Goal: Task Accomplishment & Management: Manage account settings

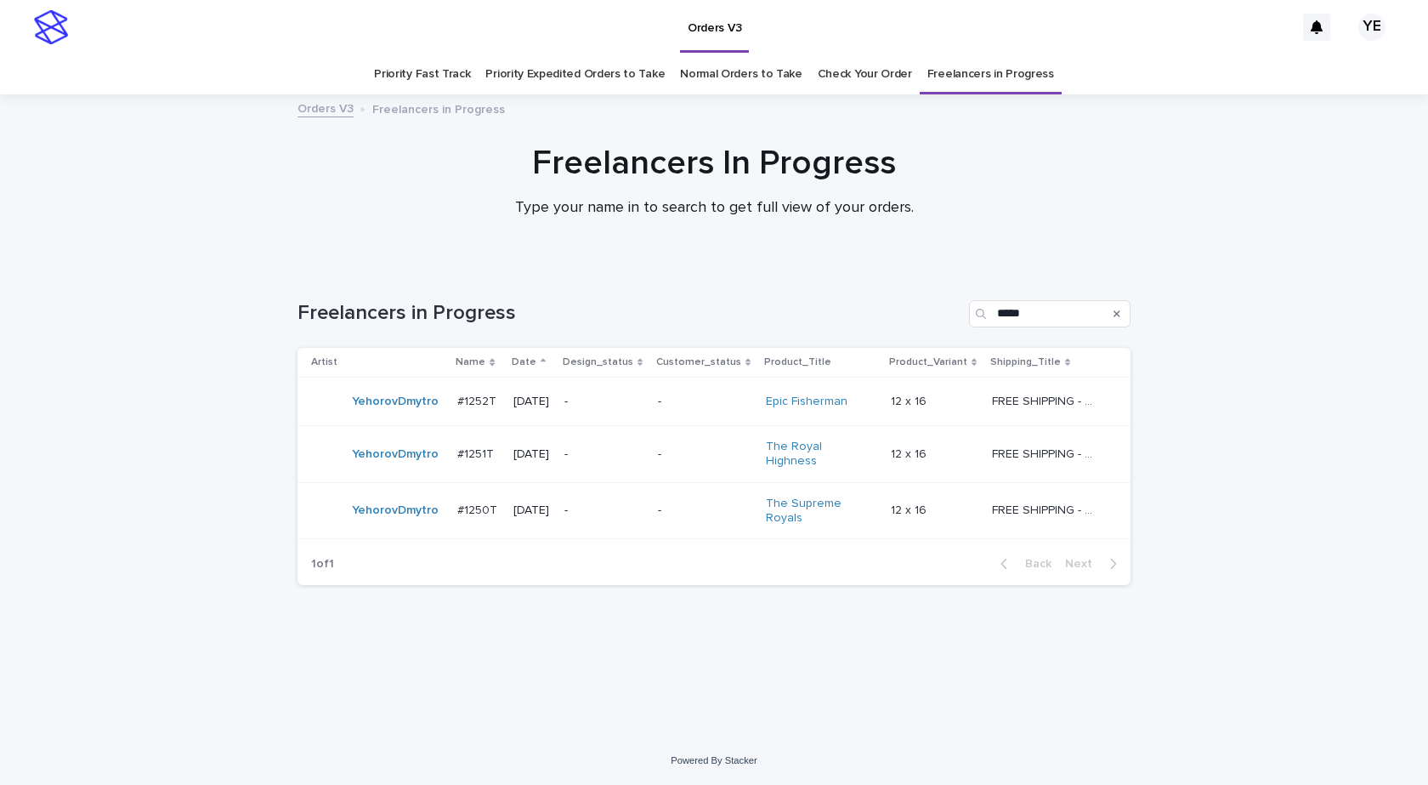
click at [383, 463] on div "YehorovDmytro" at bounding box center [395, 454] width 87 height 28
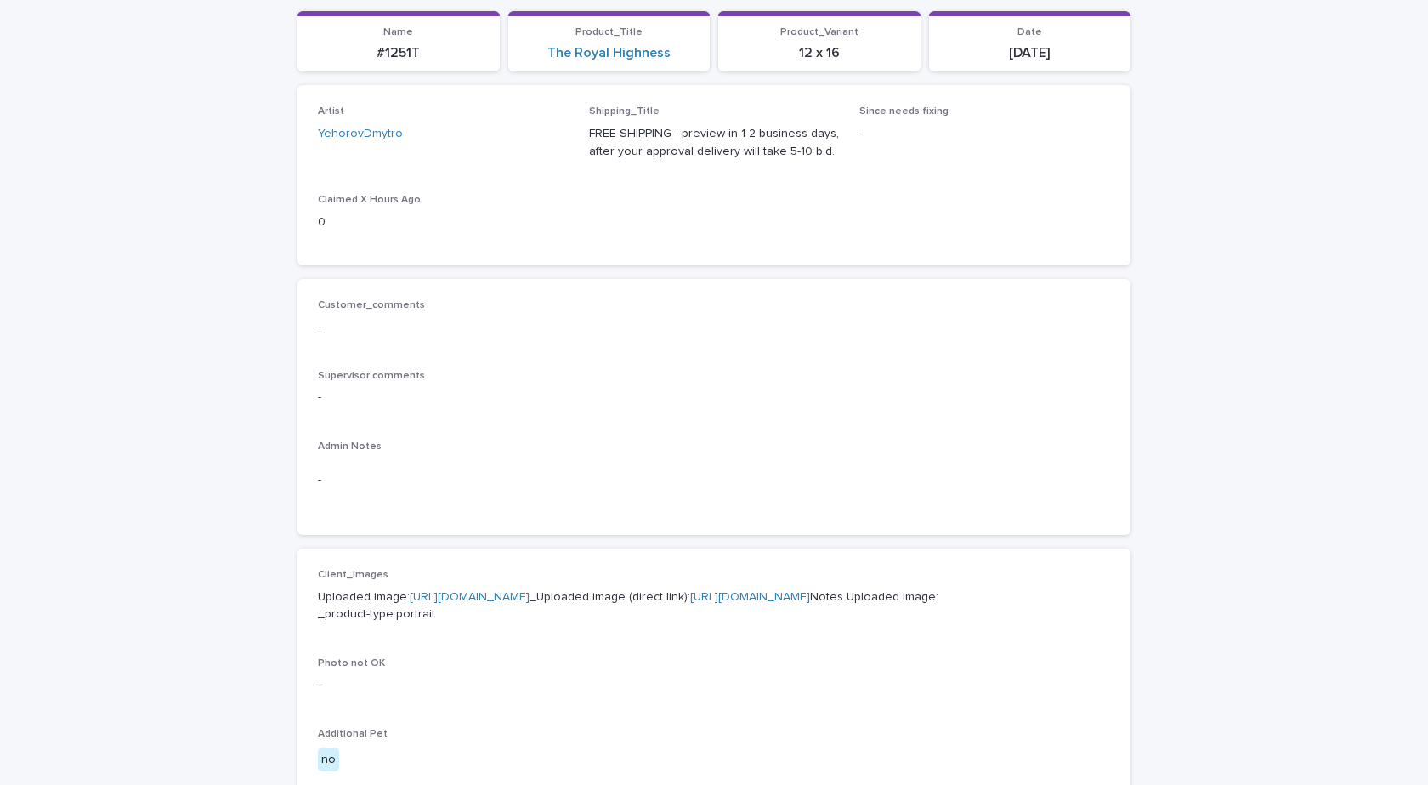
scroll to position [425, 0]
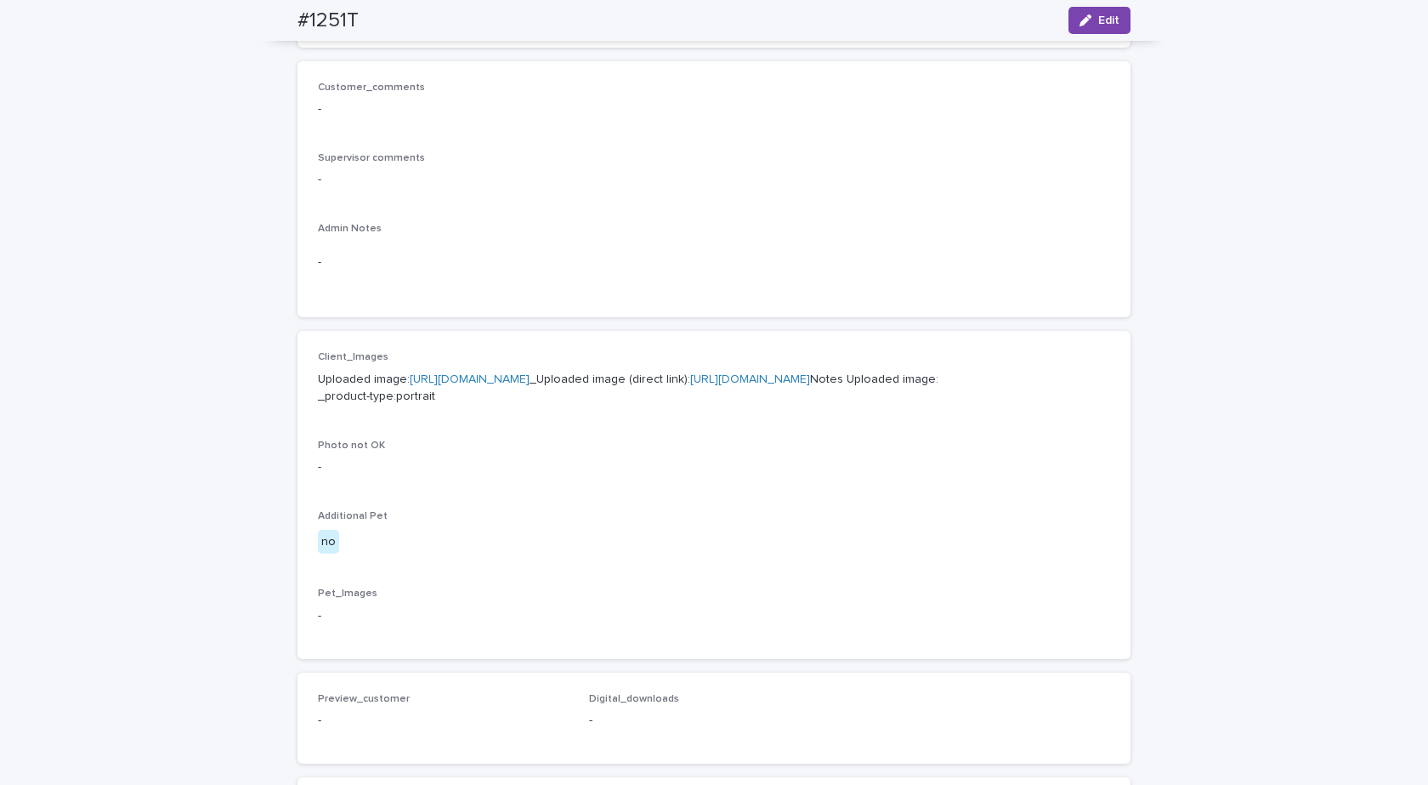
click at [530, 383] on link "https://cdn.shopify.com-uploadkit.app/s/files/1/0033/4807/0511/files/download.h…" at bounding box center [470, 379] width 120 height 12
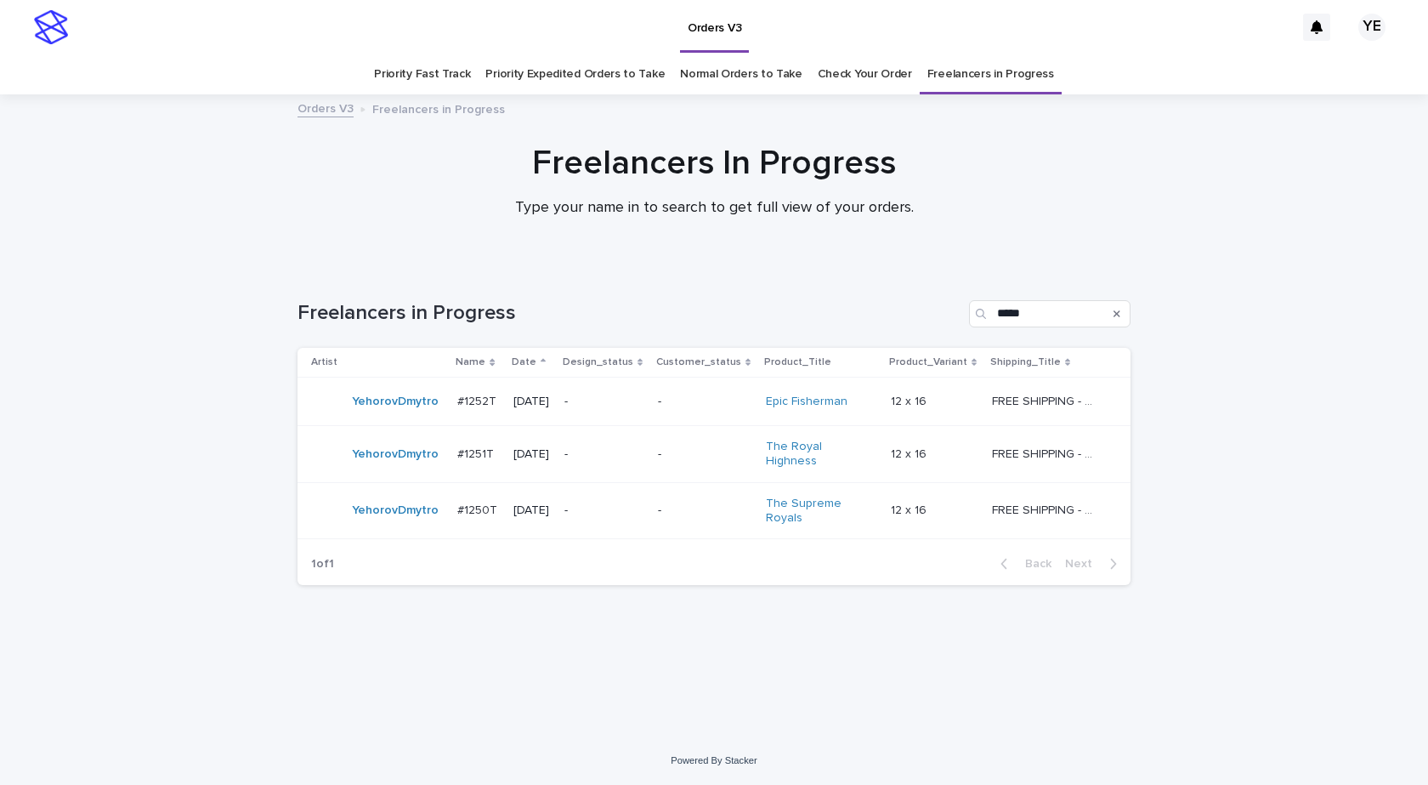
click at [410, 519] on div "YehorovDmytro" at bounding box center [377, 511] width 133 height 34
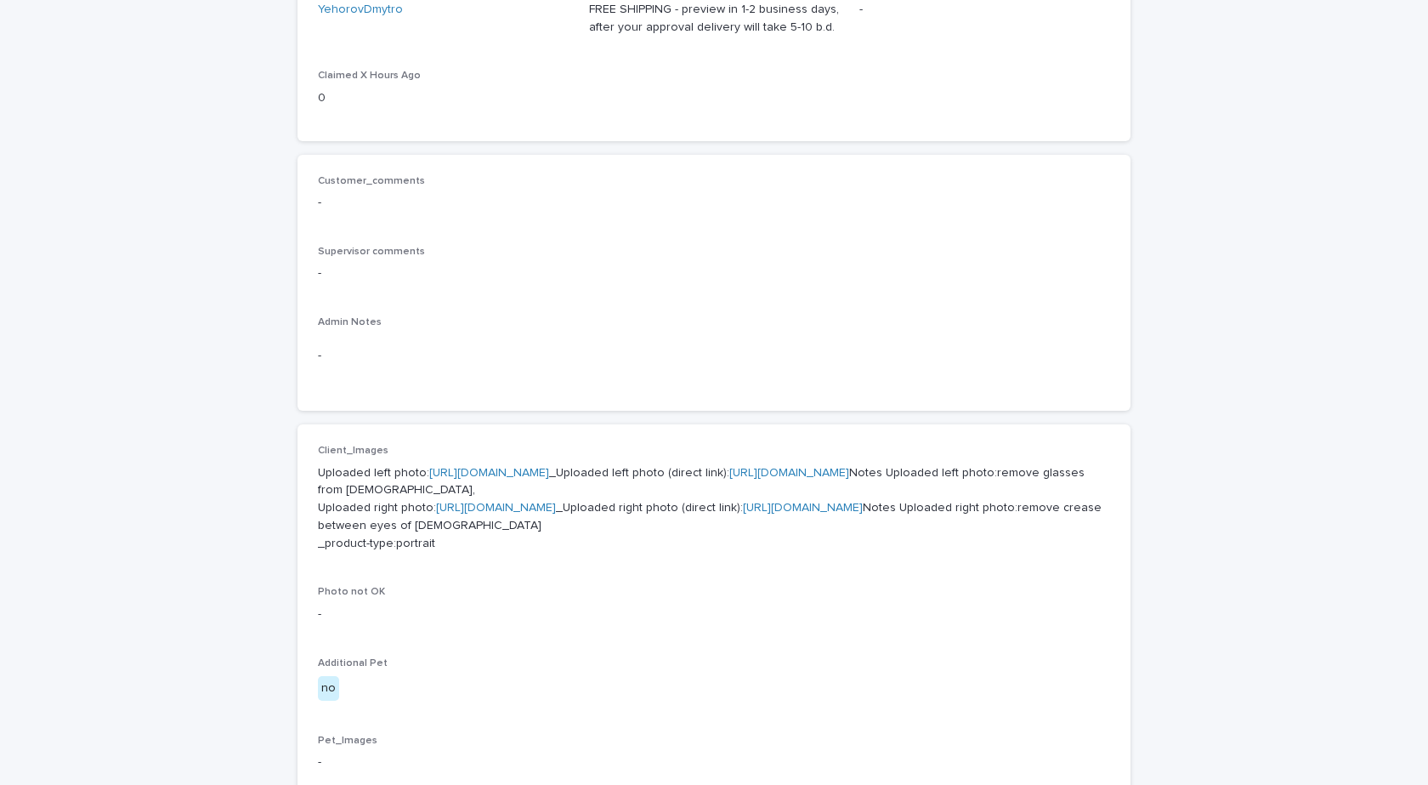
scroll to position [595, 0]
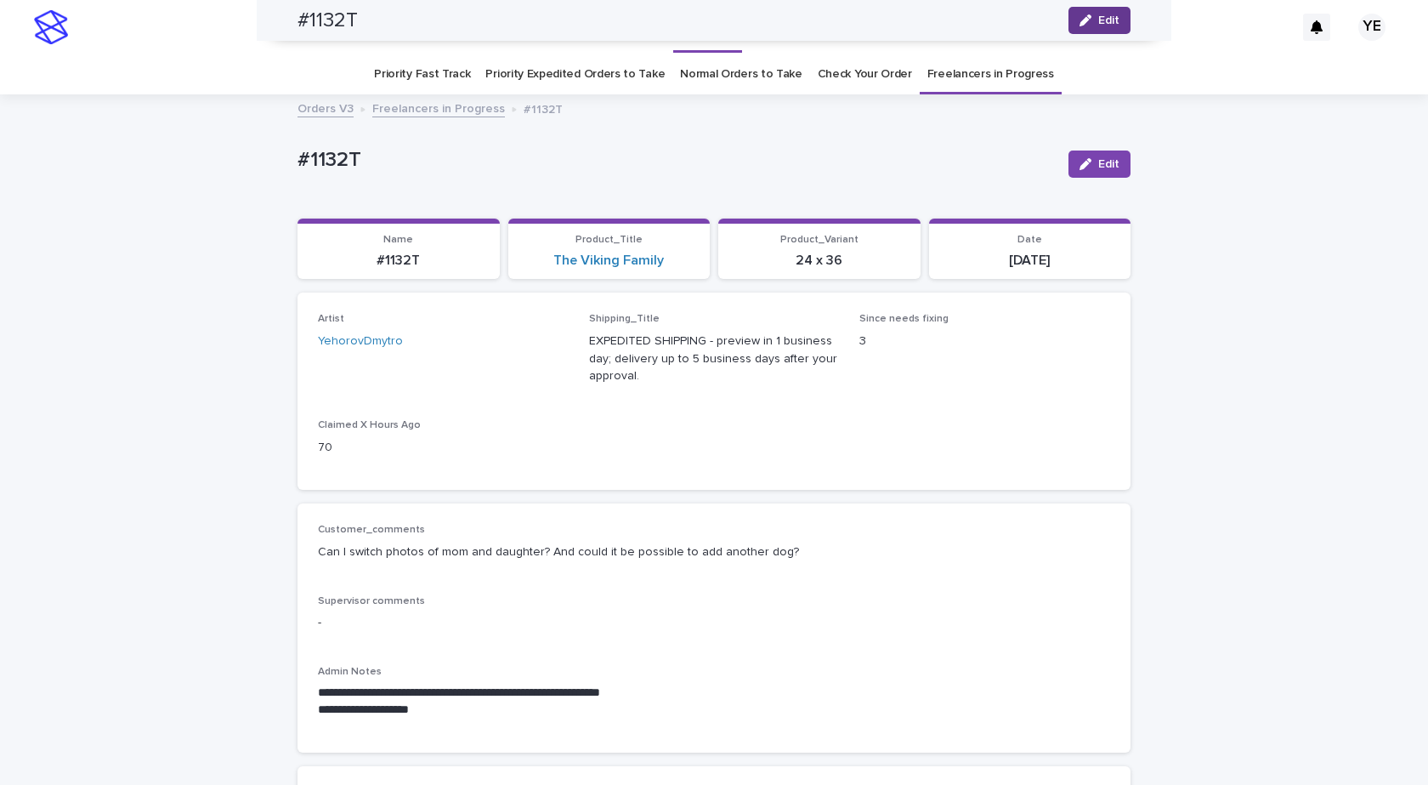
scroll to position [1746, 0]
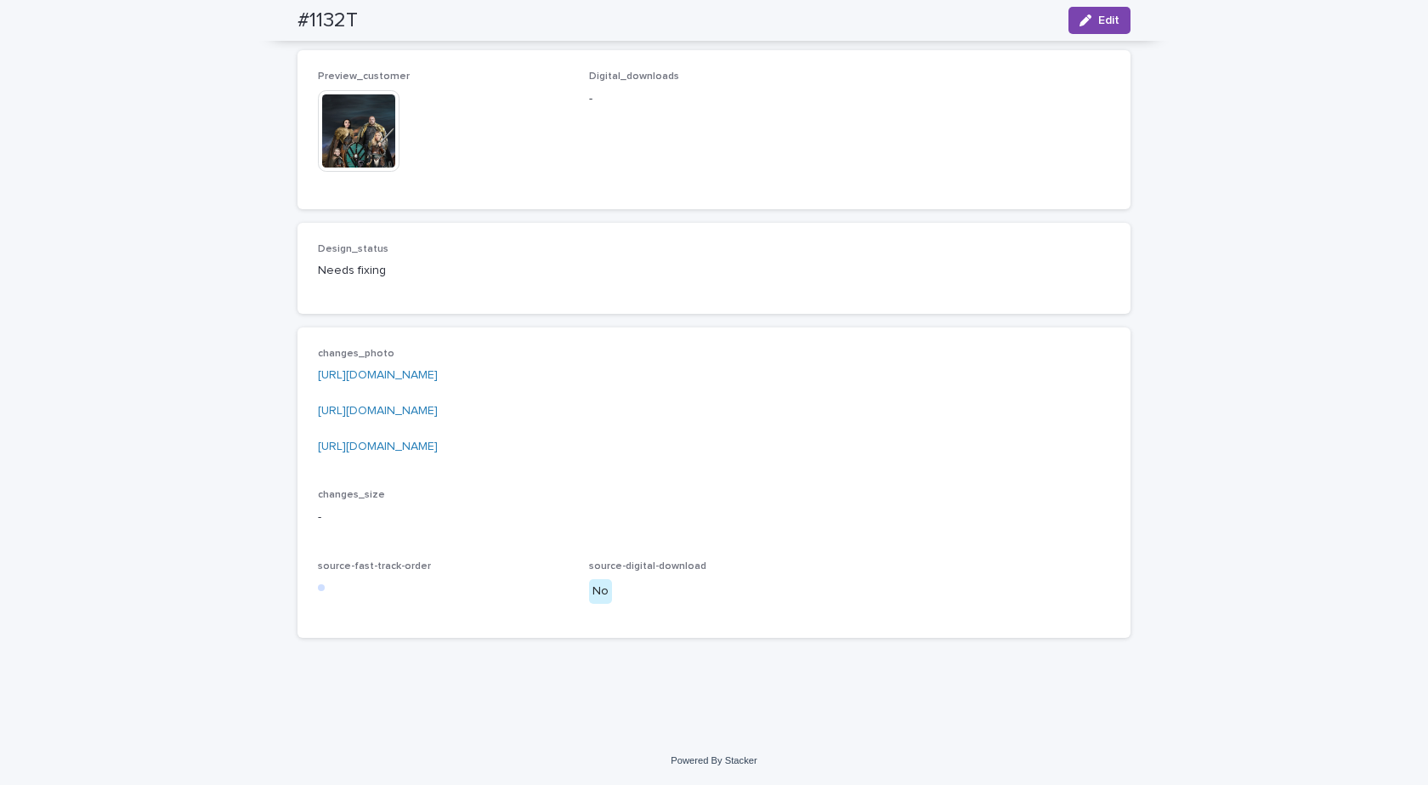
drag, startPoint x: 1071, startPoint y: 20, endPoint x: 633, endPoint y: 372, distance: 561.8
click at [1071, 20] on button "Edit" at bounding box center [1100, 20] width 62 height 27
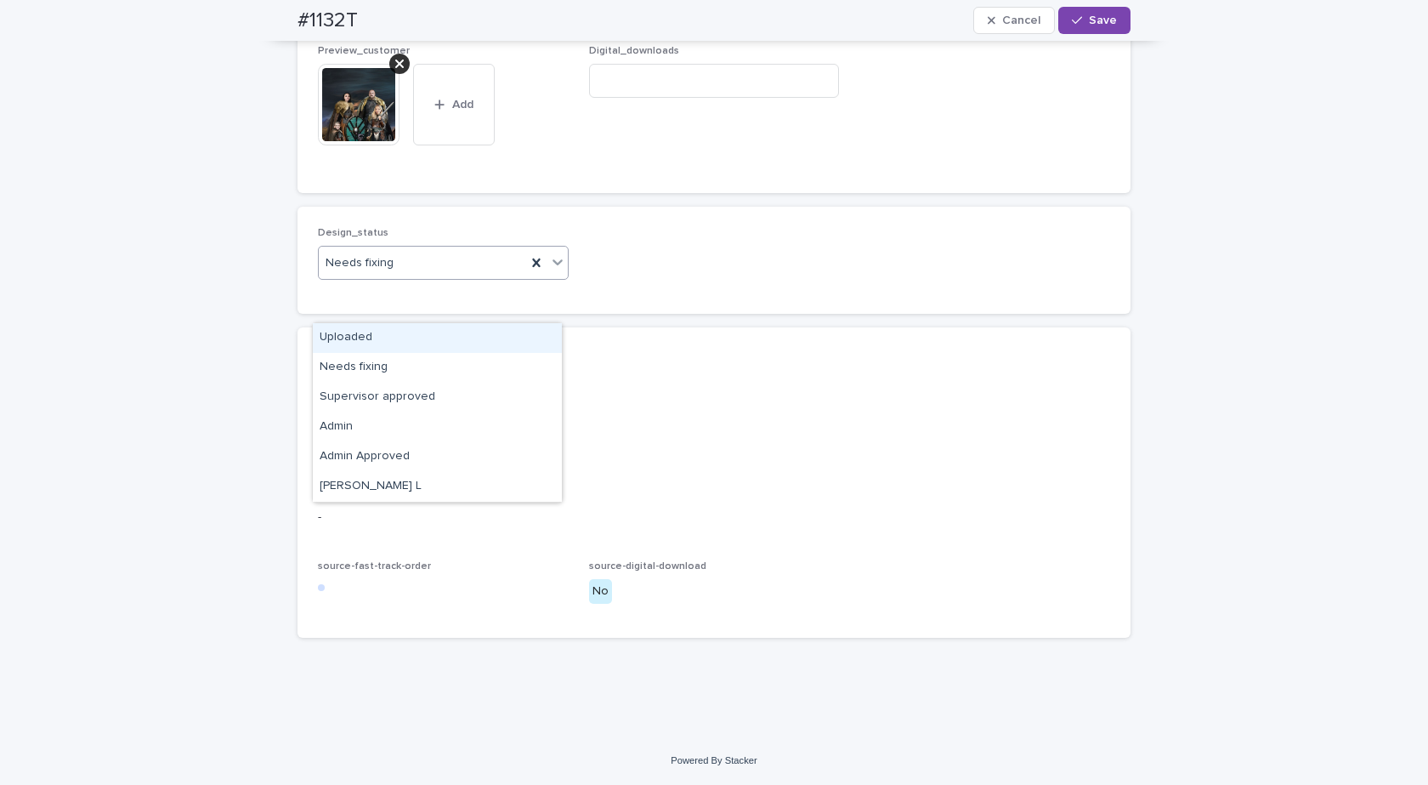
click at [338, 336] on div "Uploaded" at bounding box center [437, 338] width 249 height 30
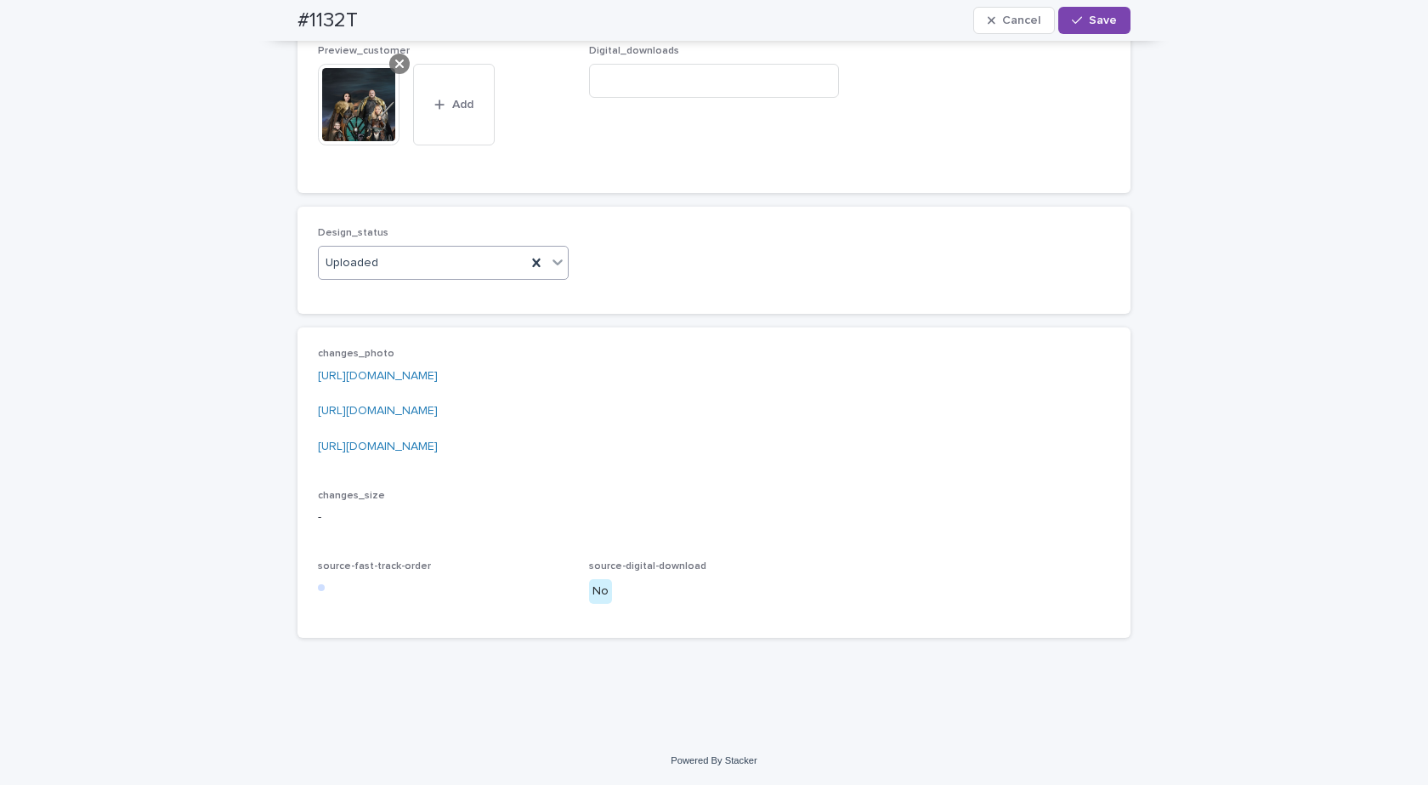
click at [395, 71] on icon at bounding box center [399, 64] width 9 height 14
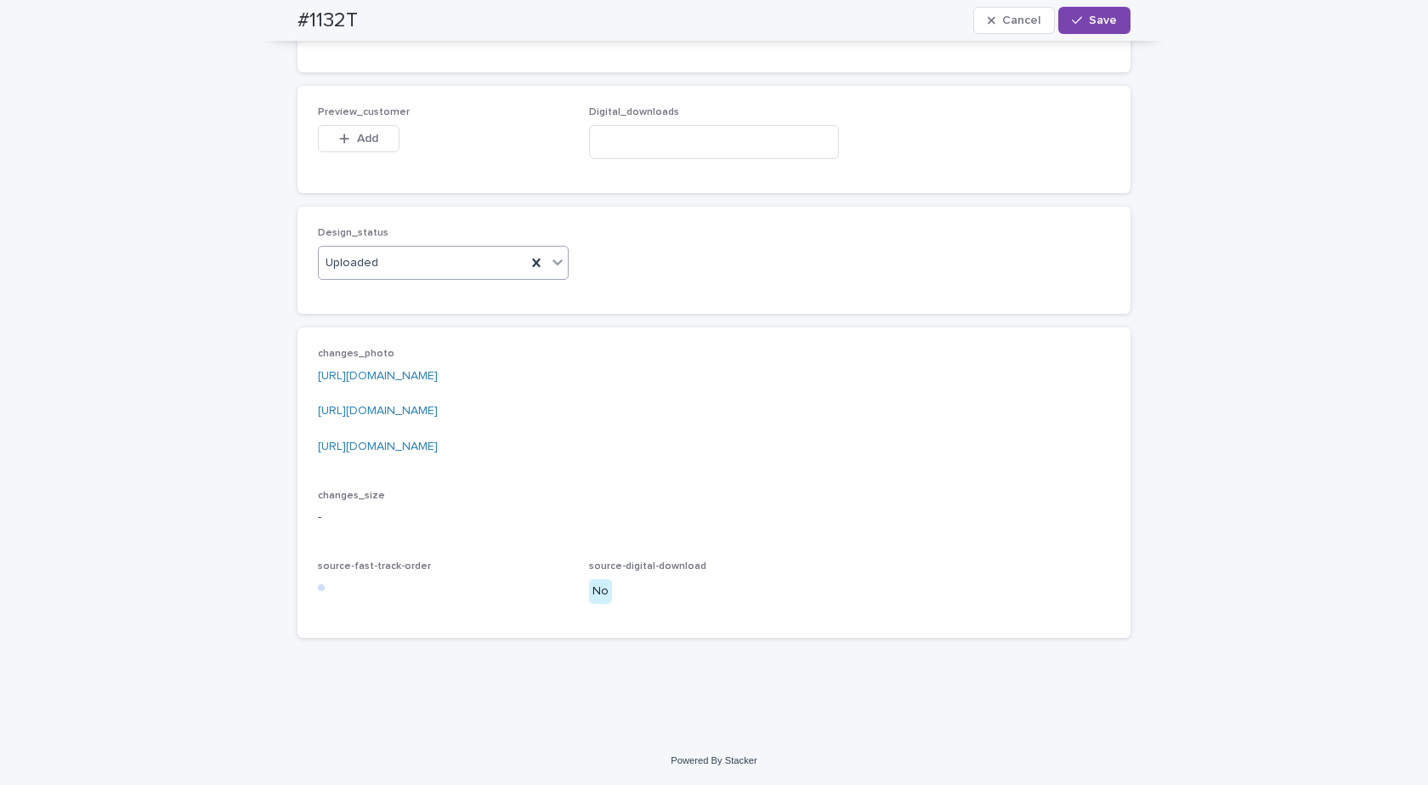
scroll to position [1728, 0]
click at [349, 138] on div "button" at bounding box center [347, 139] width 17 height 12
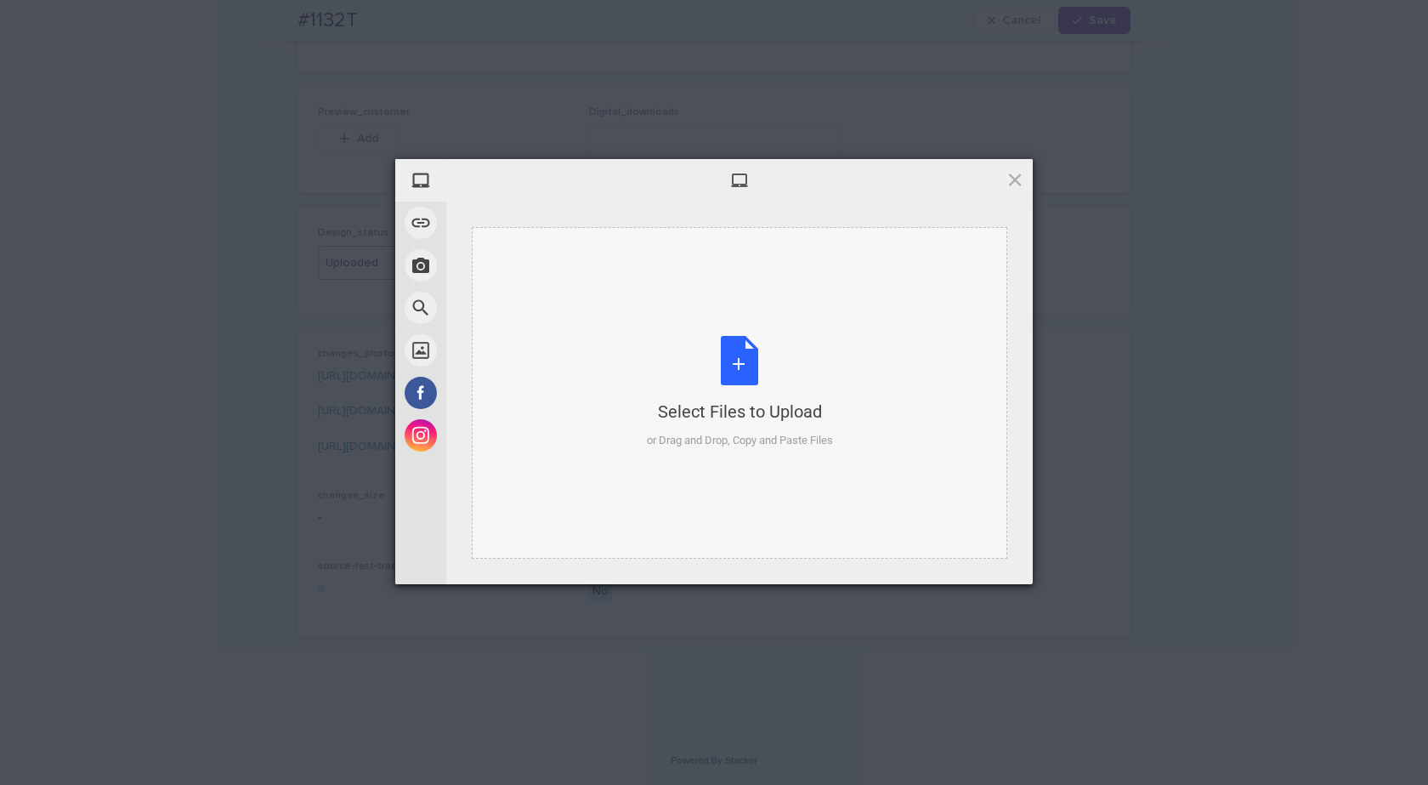
click at [758, 422] on div "Select Files to Upload" at bounding box center [740, 412] width 186 height 24
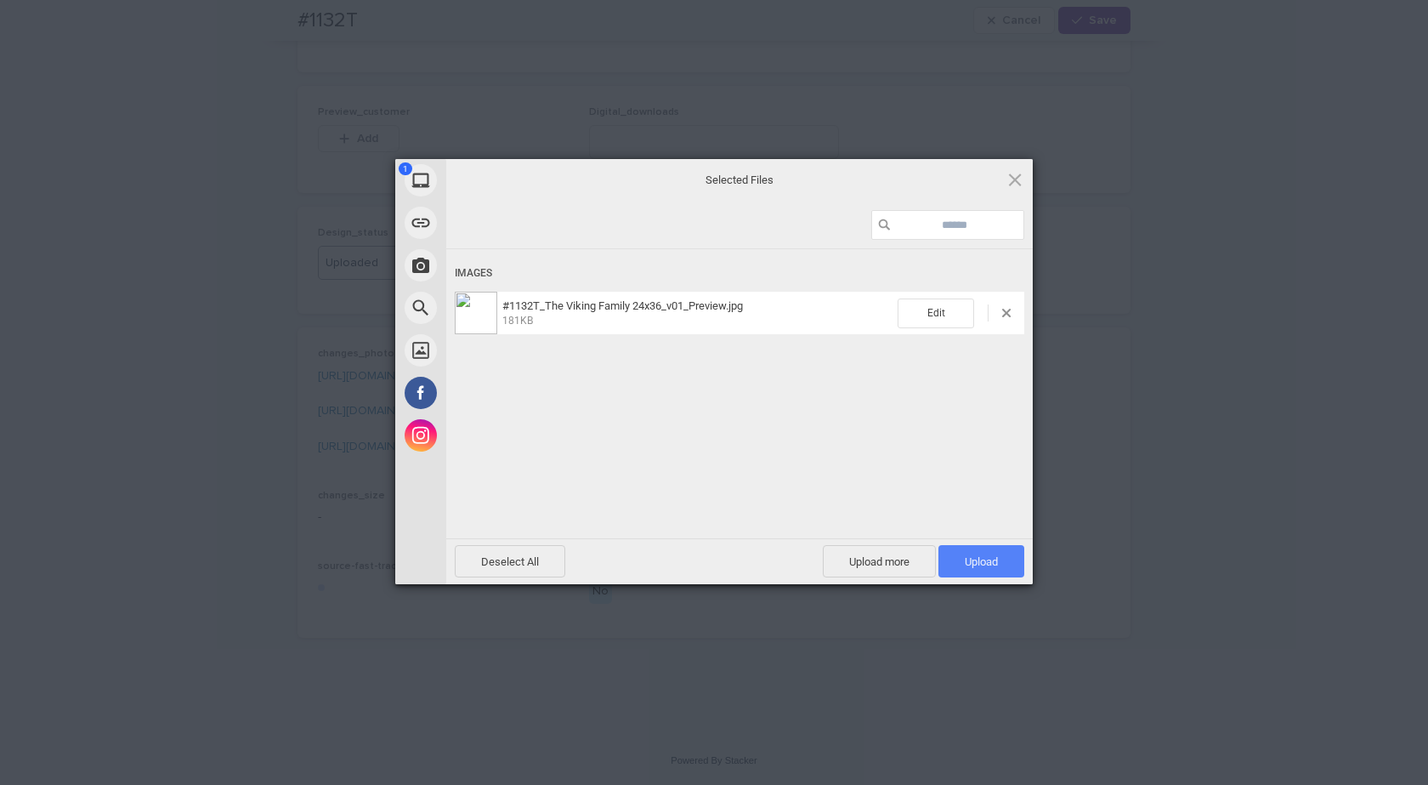
click at [955, 545] on span "Upload 1" at bounding box center [982, 561] width 86 height 32
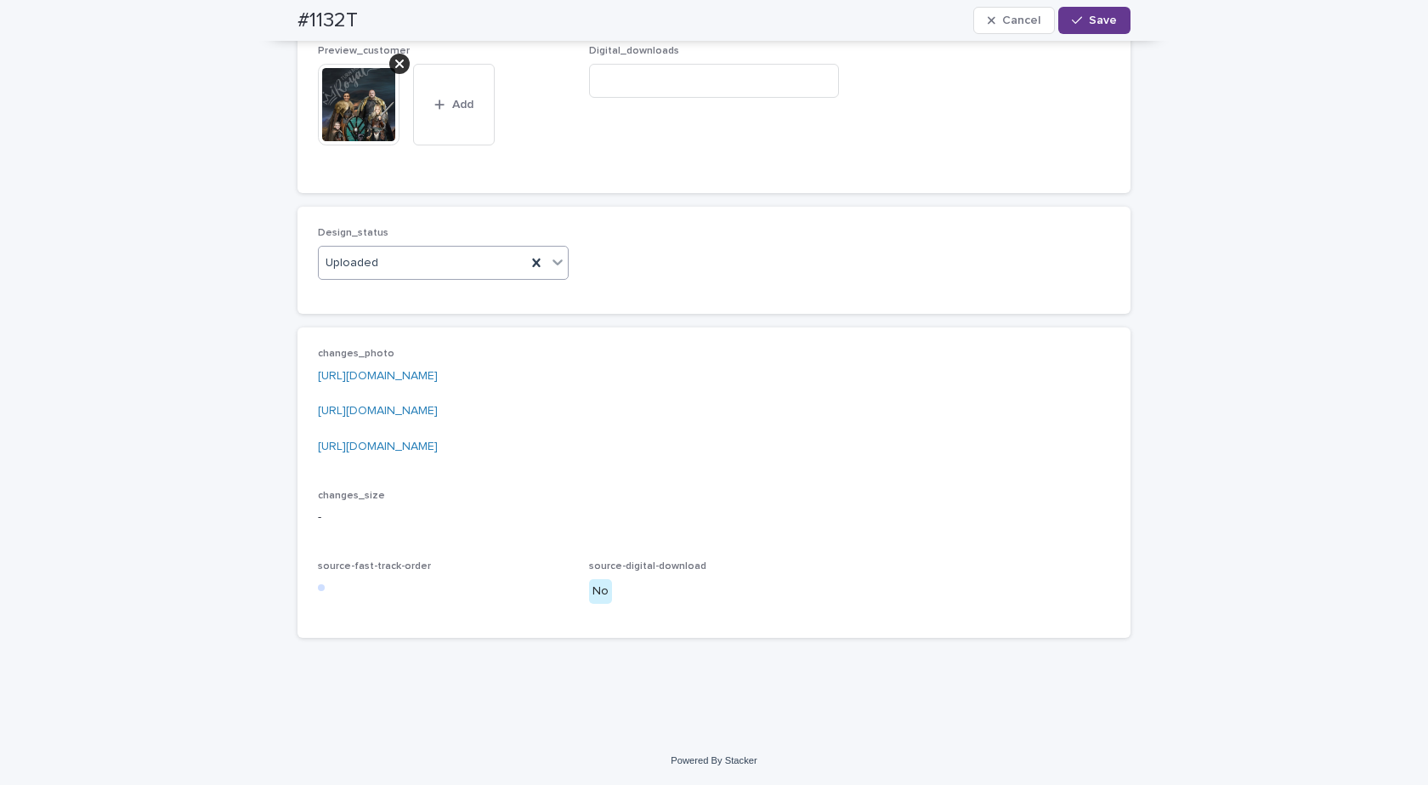
click at [1110, 20] on span "Save" at bounding box center [1103, 20] width 28 height 12
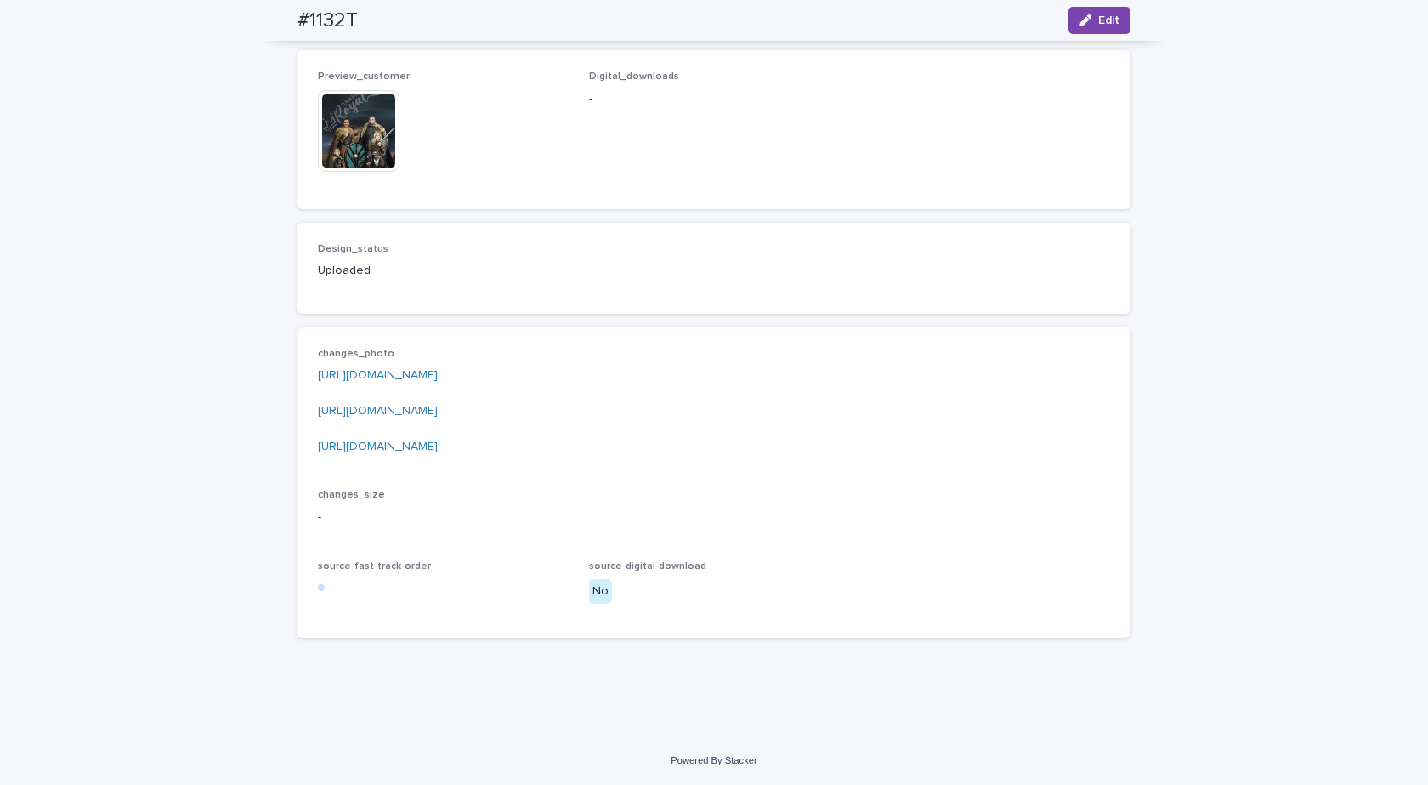
click at [338, 162] on img at bounding box center [359, 131] width 82 height 82
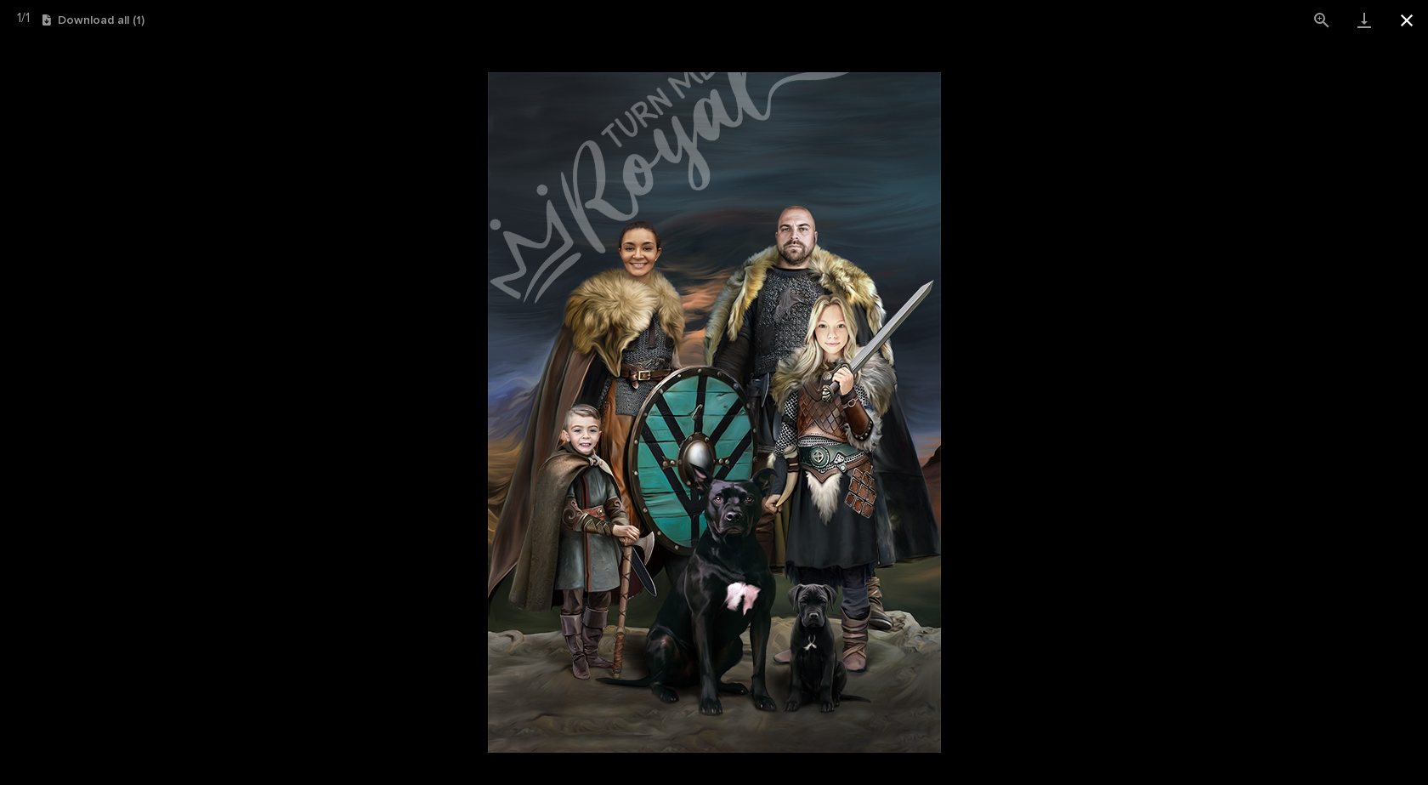
click at [1411, 11] on button "Close gallery" at bounding box center [1407, 20] width 43 height 40
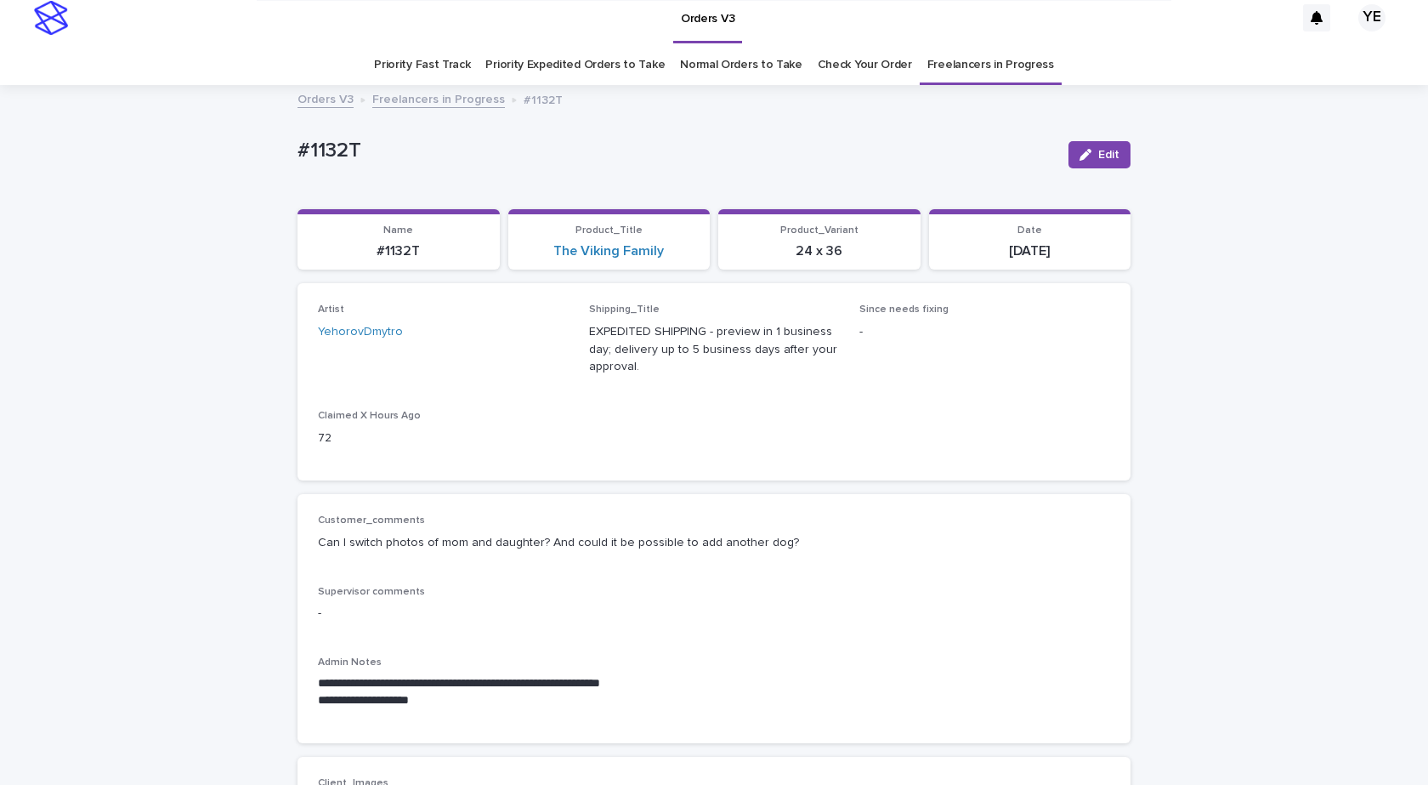
scroll to position [0, 0]
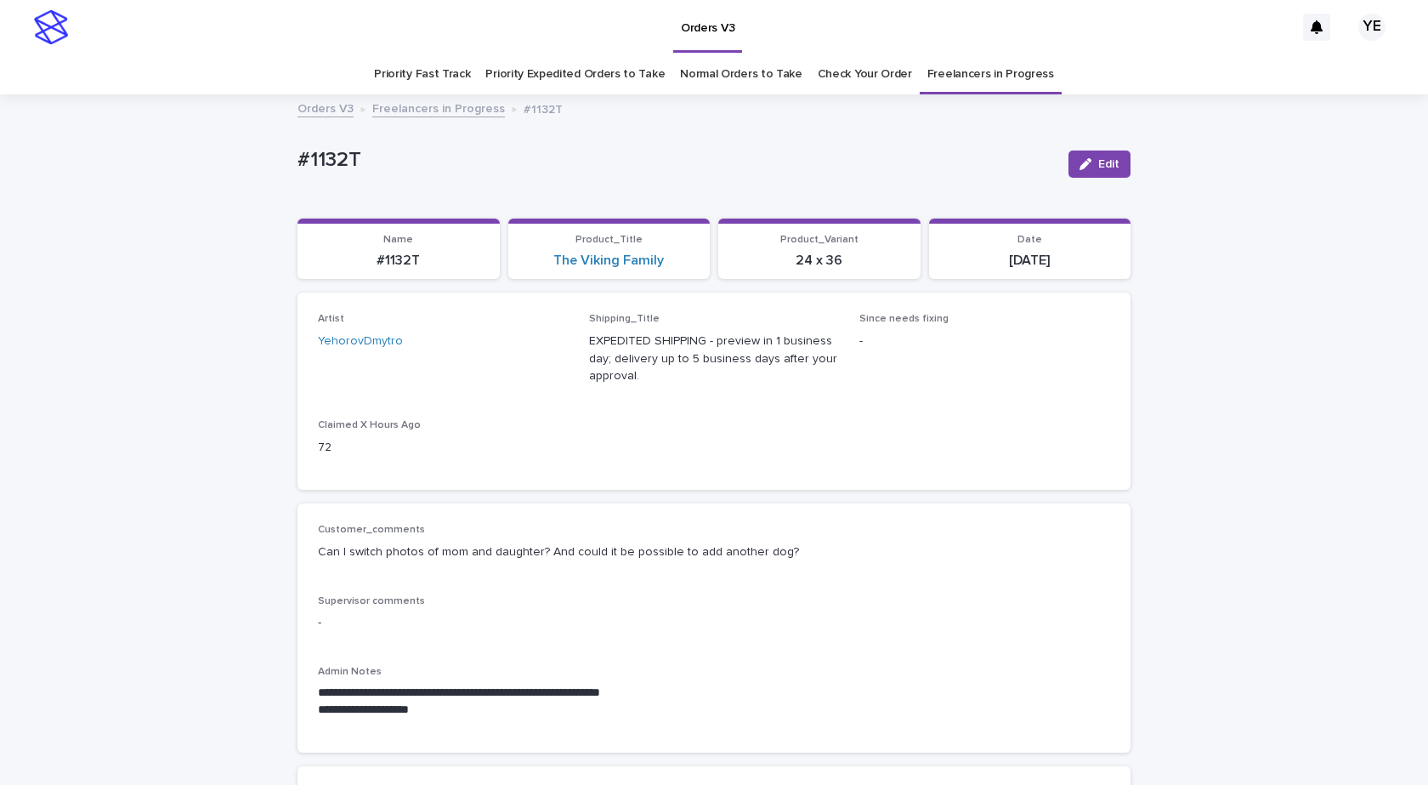
click at [413, 110] on link "Freelancers in Progress" at bounding box center [438, 108] width 133 height 20
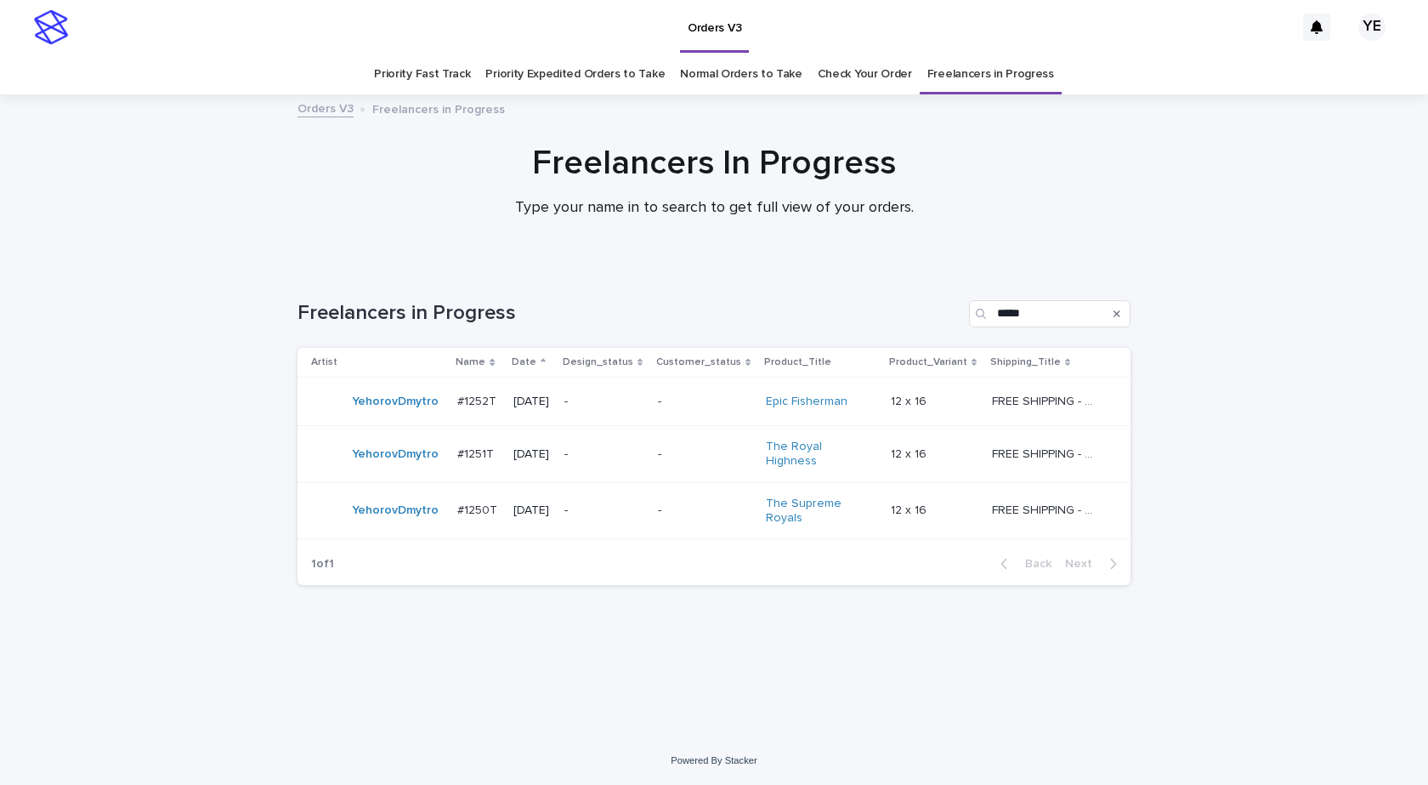
click at [380, 416] on div "YehorovDmytro" at bounding box center [377, 401] width 133 height 34
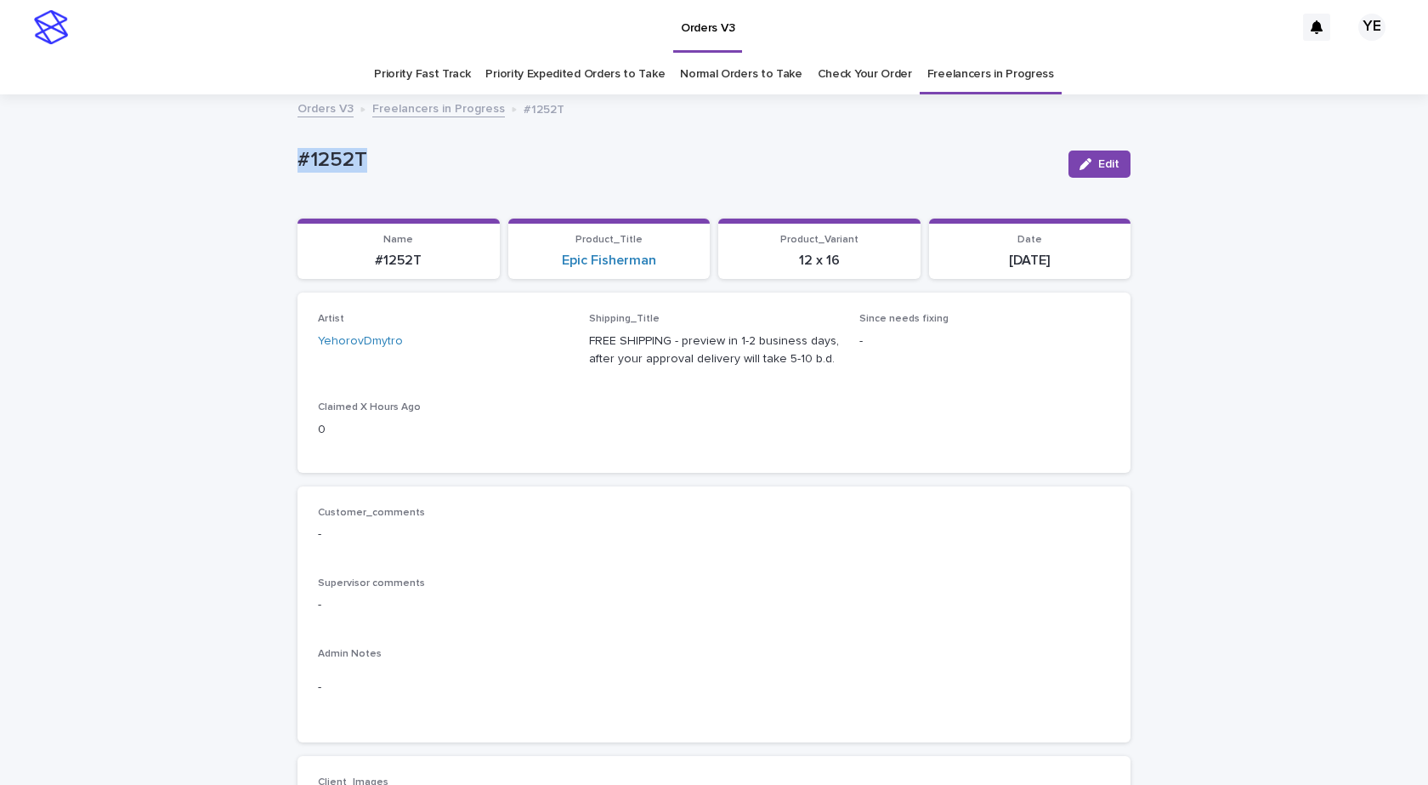
drag, startPoint x: 358, startPoint y: 160, endPoint x: 224, endPoint y: 152, distance: 134.6
copy p "#1252T"
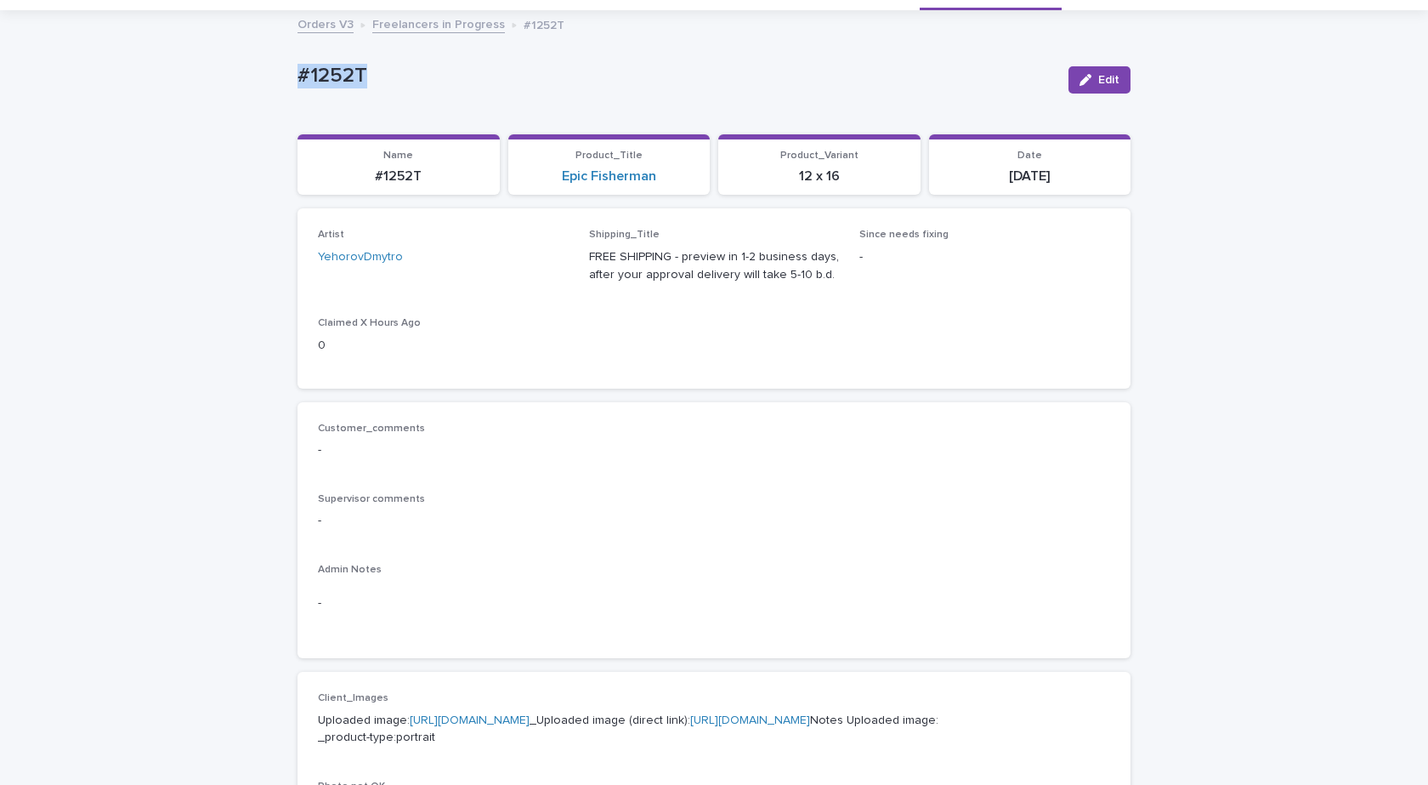
scroll to position [340, 0]
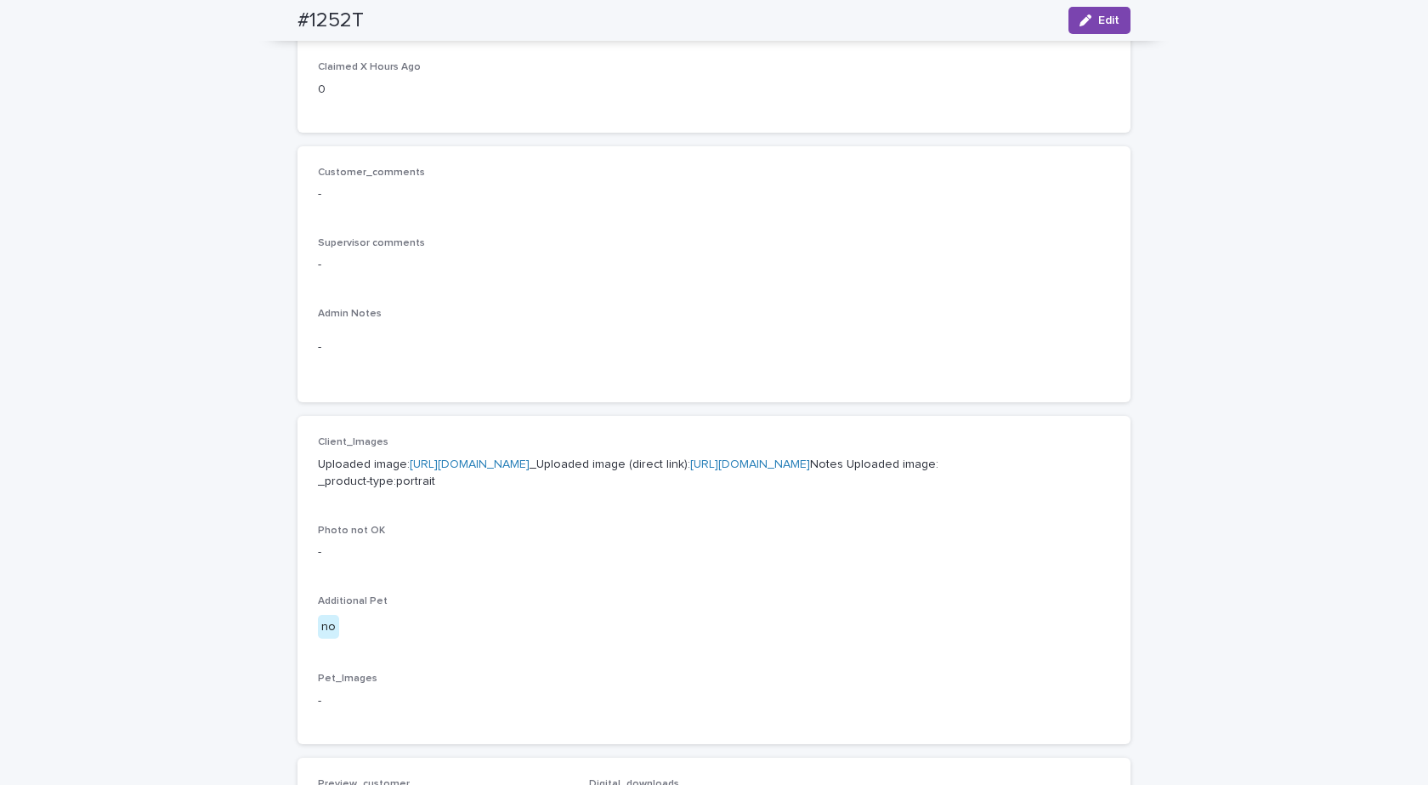
click at [498, 465] on link "[URL][DOMAIN_NAME]" at bounding box center [470, 464] width 120 height 12
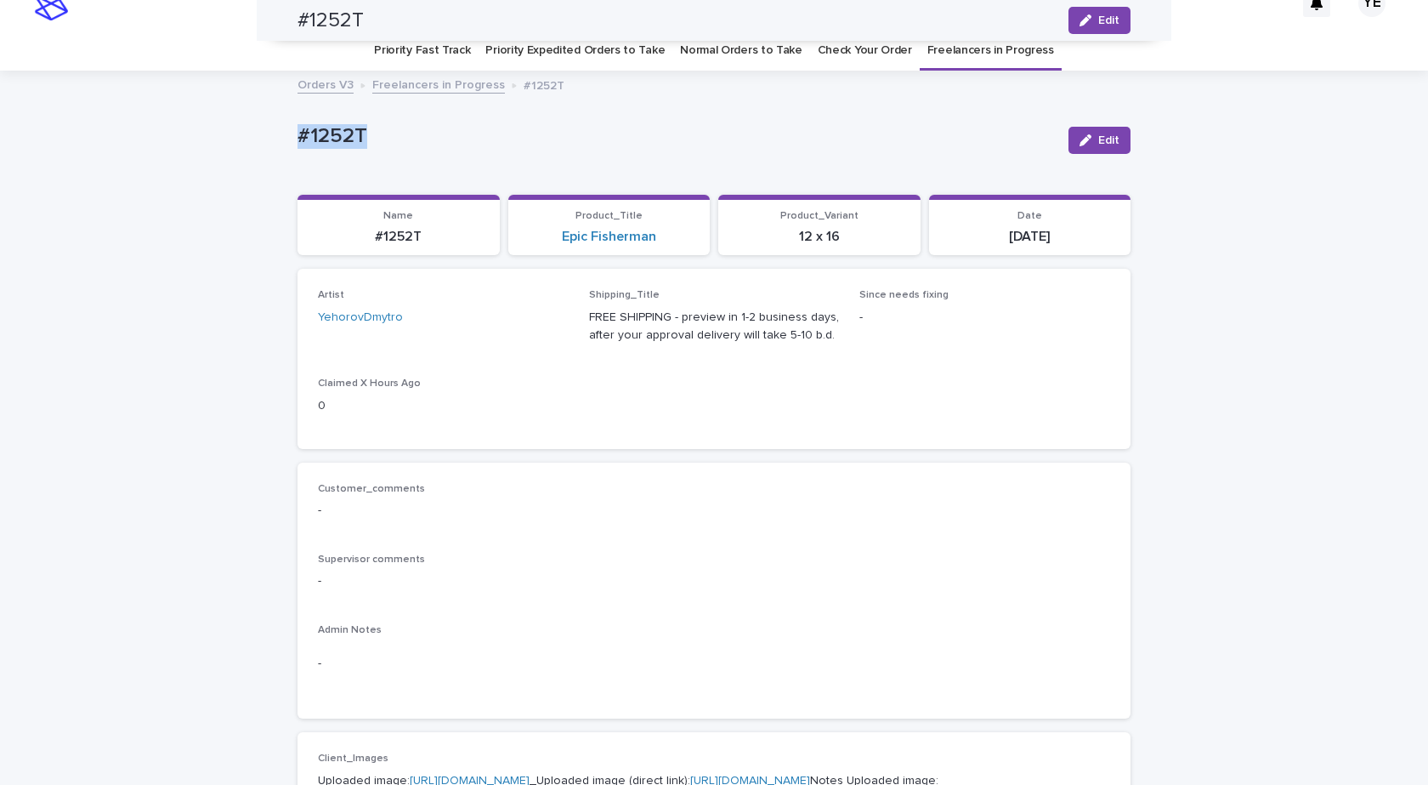
scroll to position [0, 0]
